Goal: Information Seeking & Learning: Learn about a topic

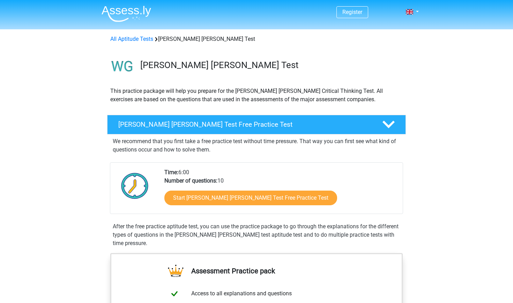
scroll to position [147, 0]
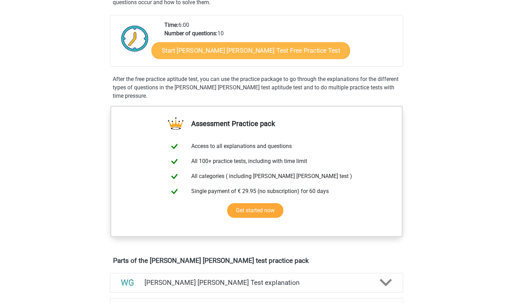
click at [180, 48] on link "Start Watson Glaser Test Free Practice Test" at bounding box center [250, 50] width 198 height 17
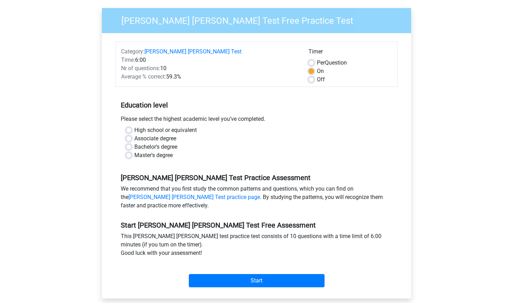
scroll to position [59, 0]
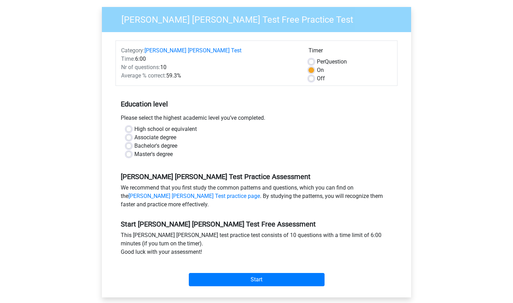
click at [134, 125] on label "High school or equivalent" at bounding box center [165, 129] width 62 height 8
click at [129, 125] on input "High school or equivalent" at bounding box center [129, 128] width 6 height 7
radio input "true"
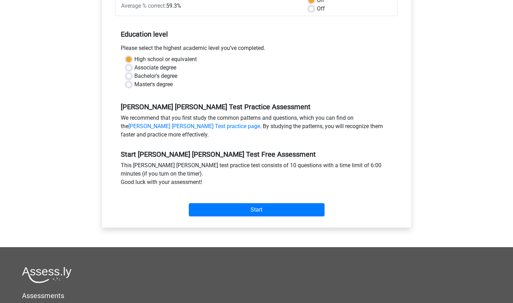
scroll to position [128, 0]
click at [202, 203] on input "Start" at bounding box center [257, 209] width 136 height 13
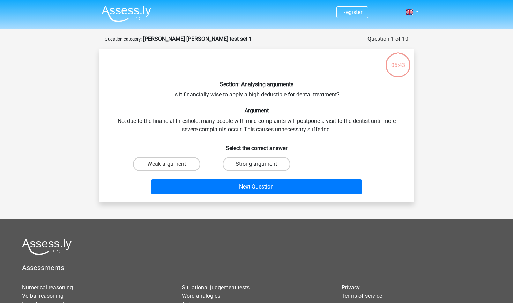
click at [236, 163] on label "Strong argument" at bounding box center [255, 164] width 67 height 14
click at [256, 164] on input "Strong argument" at bounding box center [258, 166] width 5 height 5
radio input "true"
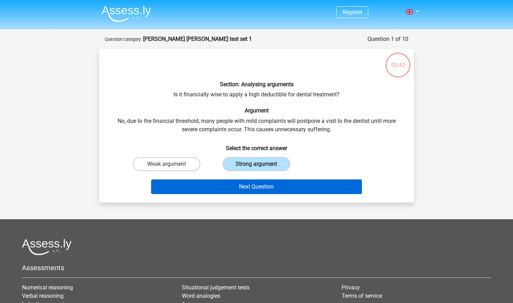
click at [235, 186] on button "Next Question" at bounding box center [256, 186] width 211 height 15
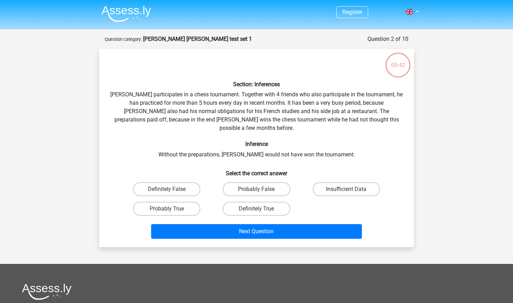
scroll to position [35, 0]
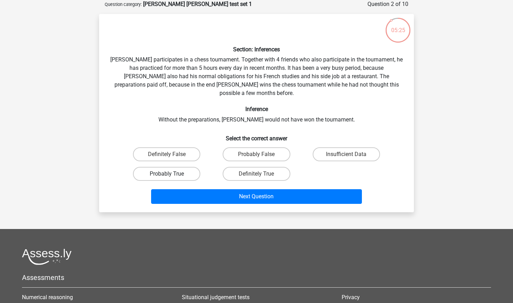
click at [181, 167] on label "Probably True" at bounding box center [166, 174] width 67 height 14
click at [171, 174] on input "Probably True" at bounding box center [169, 176] width 5 height 5
radio input "true"
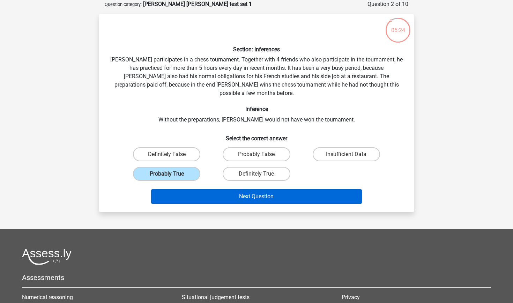
click at [181, 190] on button "Next Question" at bounding box center [256, 196] width 211 height 15
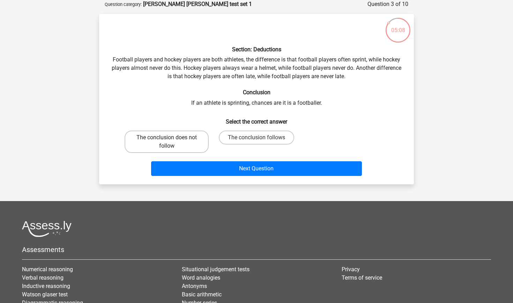
click at [185, 140] on label "The conclusion does not follow" at bounding box center [166, 141] width 84 height 22
click at [171, 140] on input "The conclusion does not follow" at bounding box center [169, 139] width 5 height 5
radio input "true"
click at [178, 177] on div "Next Question" at bounding box center [256, 169] width 269 height 17
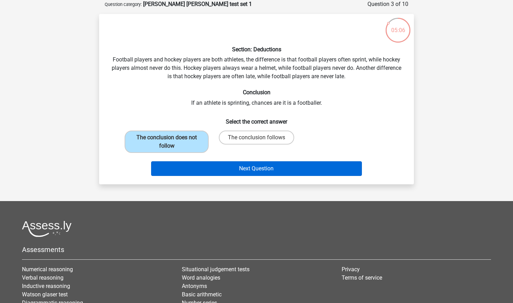
click at [180, 170] on button "Next Question" at bounding box center [256, 168] width 211 height 15
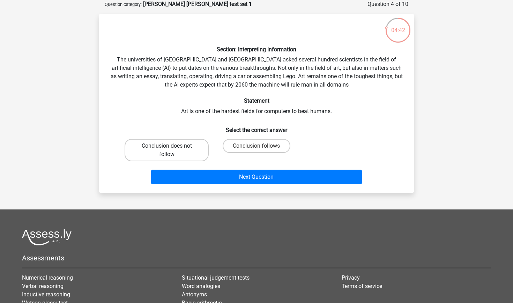
click at [188, 156] on label "Conclusion does not follow" at bounding box center [166, 150] width 84 height 22
click at [171, 150] on input "Conclusion does not follow" at bounding box center [169, 148] width 5 height 5
radio input "true"
click at [236, 141] on label "Conclusion follows" at bounding box center [255, 146] width 67 height 14
click at [256, 146] on input "Conclusion follows" at bounding box center [258, 148] width 5 height 5
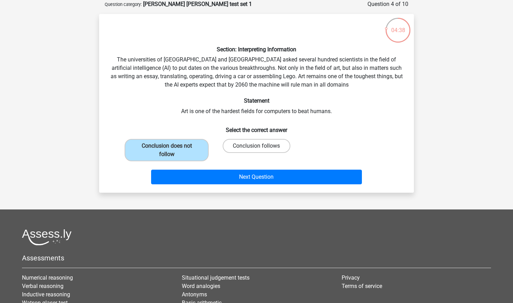
radio input "true"
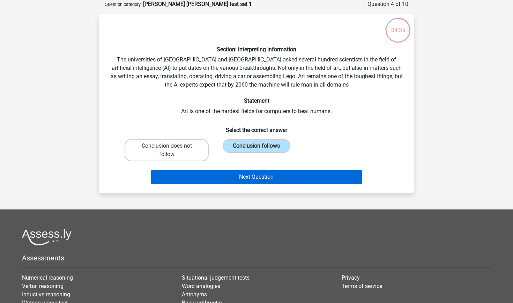
click at [223, 175] on button "Next Question" at bounding box center [256, 176] width 211 height 15
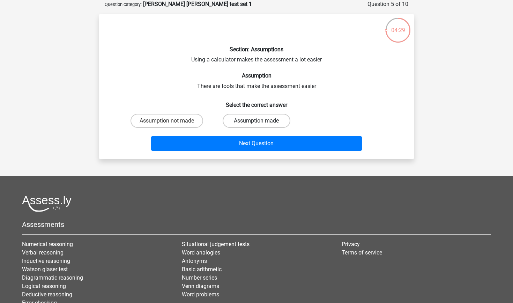
click at [241, 123] on label "Assumption made" at bounding box center [255, 121] width 67 height 14
click at [256, 123] on input "Assumption made" at bounding box center [258, 123] width 5 height 5
radio input "true"
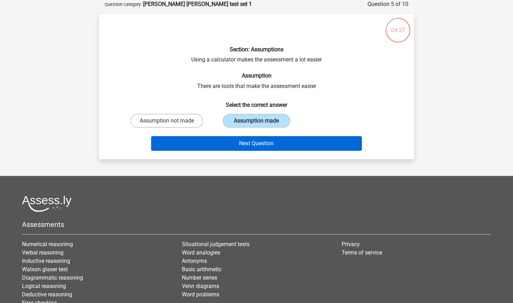
click at [232, 138] on button "Next Question" at bounding box center [256, 143] width 211 height 15
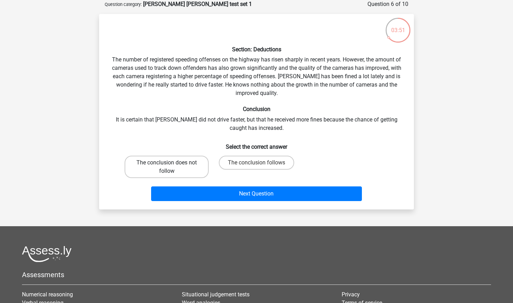
click at [203, 159] on label "The conclusion does not follow" at bounding box center [166, 167] width 84 height 22
click at [171, 162] on input "The conclusion does not follow" at bounding box center [169, 164] width 5 height 5
radio input "true"
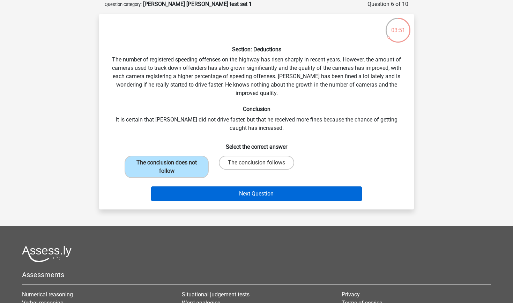
click at [194, 197] on button "Next Question" at bounding box center [256, 193] width 211 height 15
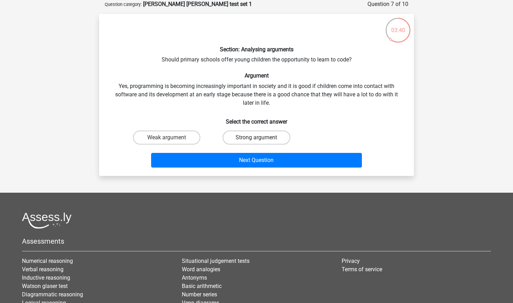
click at [236, 135] on label "Strong argument" at bounding box center [255, 137] width 67 height 14
click at [256, 137] on input "Strong argument" at bounding box center [258, 139] width 5 height 5
radio input "true"
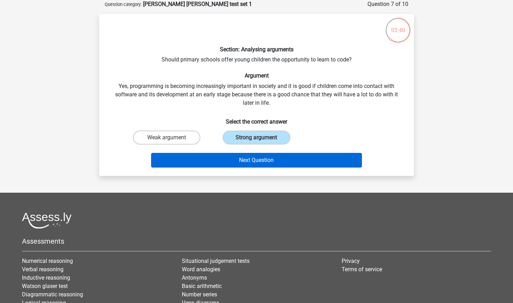
click at [230, 157] on button "Next Question" at bounding box center [256, 160] width 211 height 15
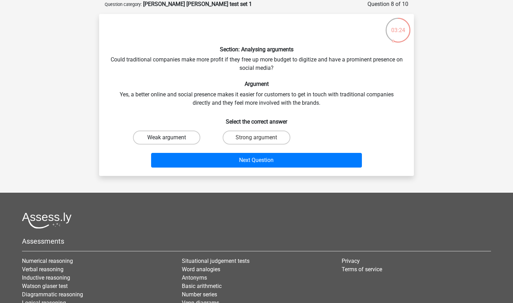
click at [178, 137] on label "Weak argument" at bounding box center [166, 137] width 67 height 14
click at [171, 137] on input "Weak argument" at bounding box center [169, 139] width 5 height 5
radio input "true"
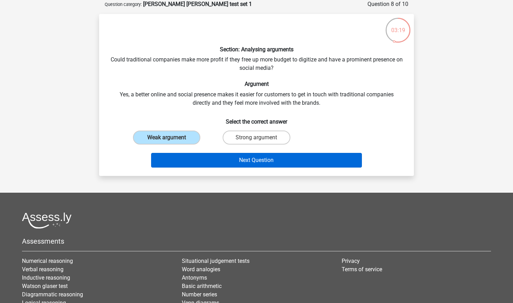
click at [168, 159] on button "Next Question" at bounding box center [256, 160] width 211 height 15
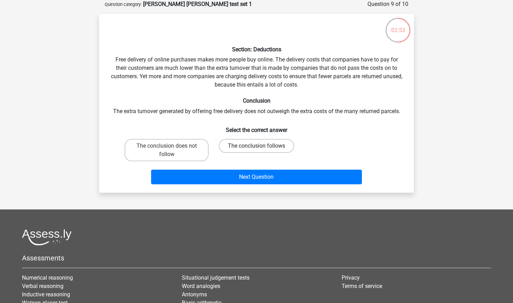
click at [231, 145] on label "The conclusion follows" at bounding box center [256, 146] width 75 height 14
click at [256, 146] on input "The conclusion follows" at bounding box center [258, 148] width 5 height 5
radio input "true"
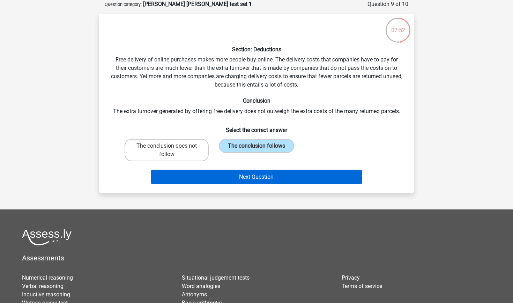
click at [223, 181] on button "Next Question" at bounding box center [256, 176] width 211 height 15
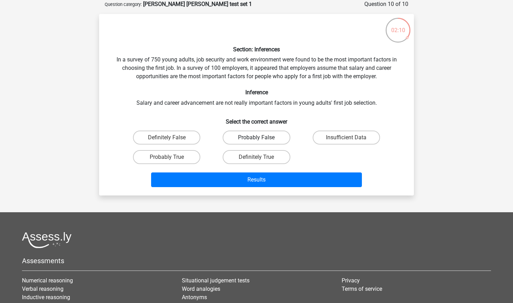
click at [245, 136] on label "Probably False" at bounding box center [255, 137] width 67 height 14
click at [256, 137] on input "Probably False" at bounding box center [258, 139] width 5 height 5
radio input "true"
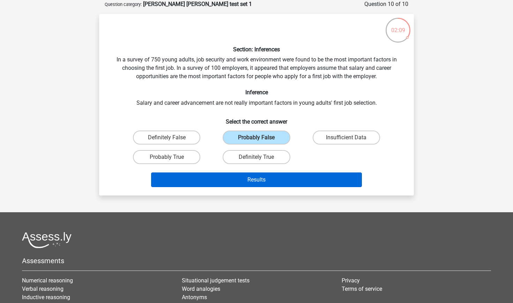
click at [228, 173] on button "Results" at bounding box center [256, 179] width 211 height 15
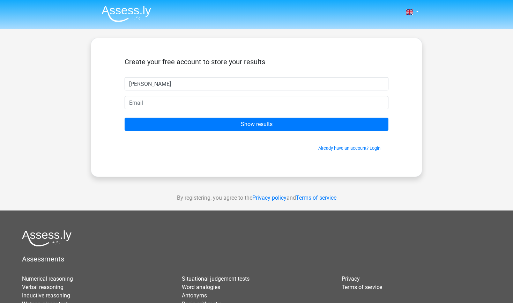
type input "[PERSON_NAME]"
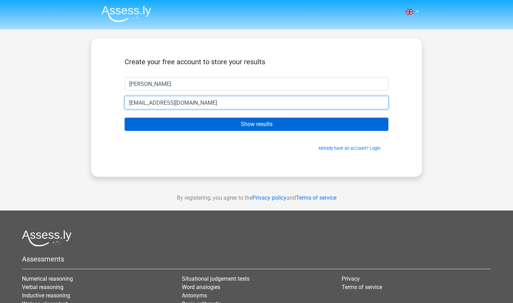
type input "[EMAIL_ADDRESS][DOMAIN_NAME]"
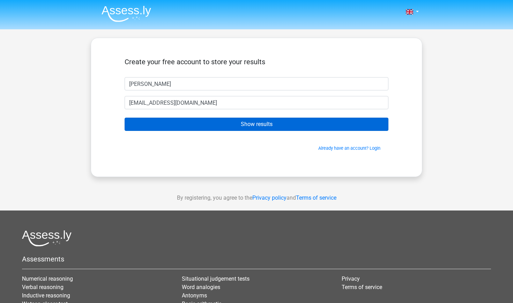
click at [226, 124] on input "Show results" at bounding box center [256, 123] width 264 height 13
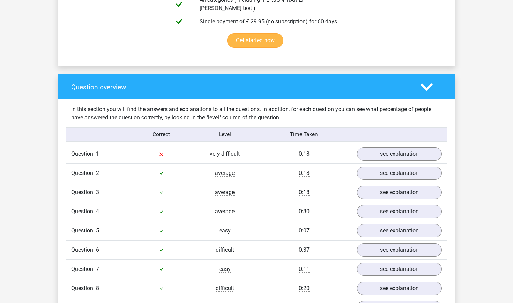
scroll to position [490, 0]
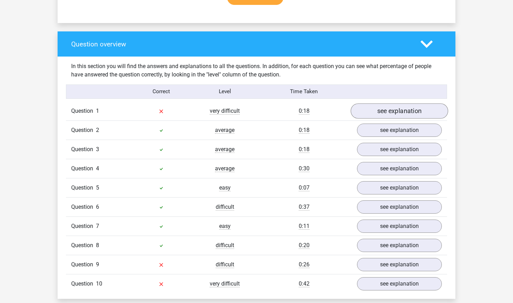
click at [380, 106] on link "see explanation" at bounding box center [398, 110] width 97 height 15
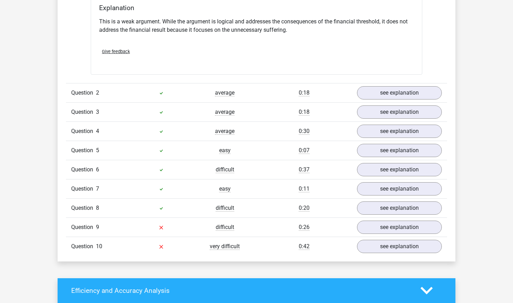
scroll to position [740, 0]
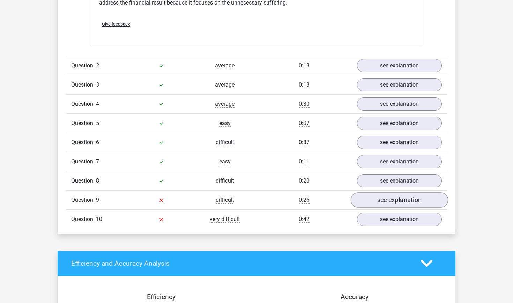
click at [369, 193] on link "see explanation" at bounding box center [398, 199] width 97 height 15
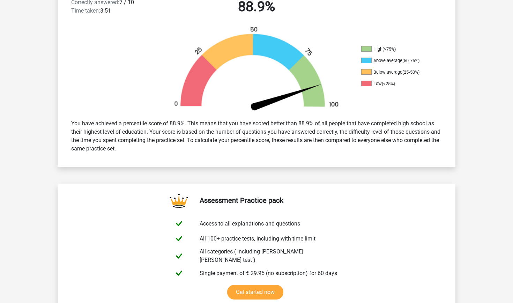
scroll to position [106, 0]
